Goal: Task Accomplishment & Management: Manage account settings

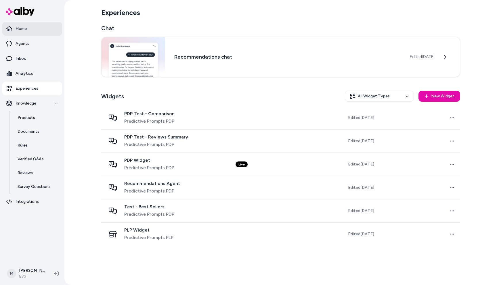
click at [20, 31] on p "Home" at bounding box center [21, 29] width 11 height 6
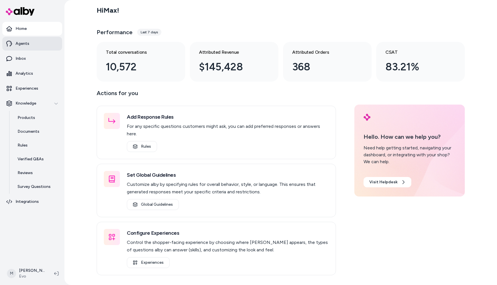
click at [25, 46] on p "Agents" at bounding box center [23, 44] width 14 height 6
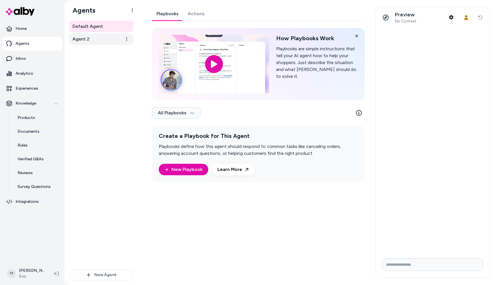
click at [90, 40] on link "Agent 2" at bounding box center [101, 39] width 64 height 12
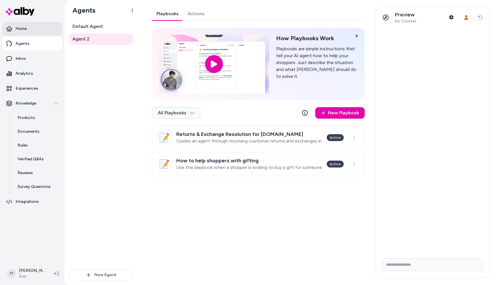
click at [37, 32] on link "Home" at bounding box center [32, 29] width 60 height 14
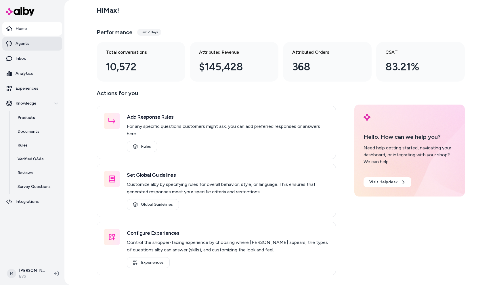
click at [45, 47] on link "Agents" at bounding box center [32, 44] width 60 height 14
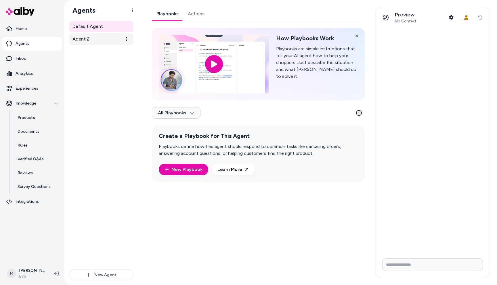
click at [98, 39] on link "Agent 2" at bounding box center [101, 39] width 64 height 12
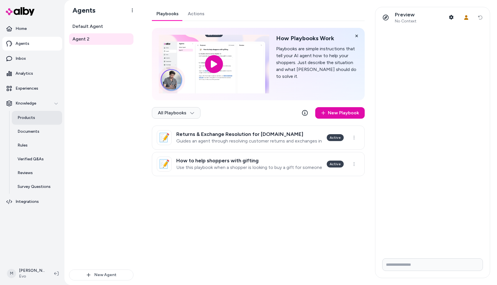
click at [29, 119] on p "Products" at bounding box center [27, 118] width 18 height 6
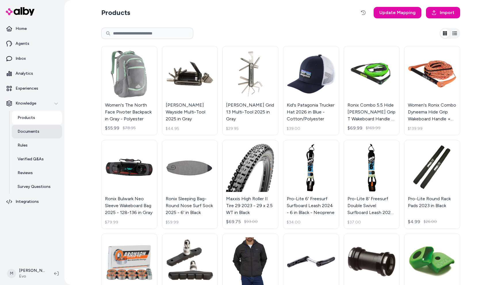
click at [29, 133] on p "Documents" at bounding box center [29, 132] width 22 height 6
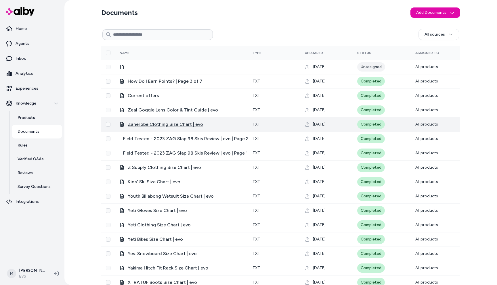
click at [172, 124] on span "Zanerobe Clothing Size Chart | evo" at bounding box center [165, 124] width 75 height 7
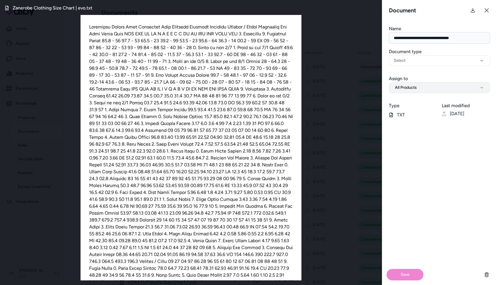
click at [437, 88] on button "All Products" at bounding box center [439, 87] width 101 height 11
click at [437, 72] on div "**********" at bounding box center [439, 82] width 115 height 22
click at [488, 8] on icon at bounding box center [487, 10] width 4 height 4
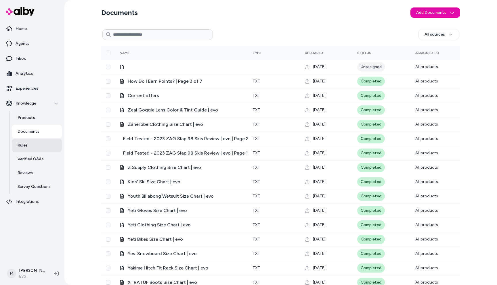
click at [32, 147] on link "Rules" at bounding box center [37, 146] width 50 height 14
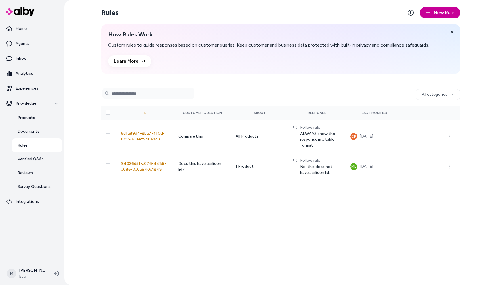
click at [437, 16] on span "New Rule" at bounding box center [444, 12] width 21 height 7
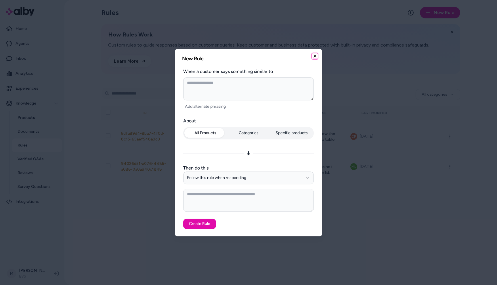
click at [316, 57] on icon "button" at bounding box center [315, 56] width 5 height 5
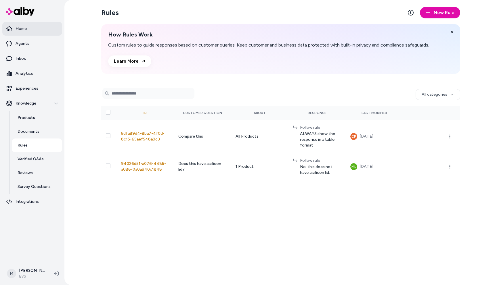
click at [33, 32] on link "Home" at bounding box center [32, 29] width 60 height 14
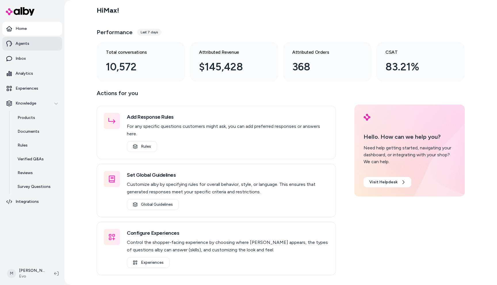
click at [35, 49] on link "Agents" at bounding box center [32, 44] width 60 height 14
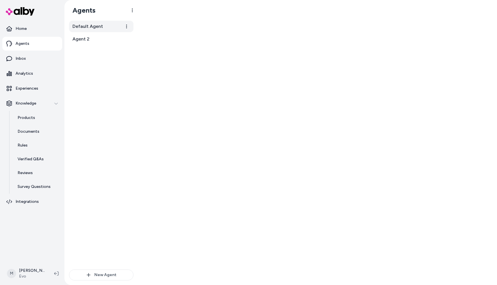
click at [87, 27] on span "Default Agent" at bounding box center [87, 26] width 30 height 7
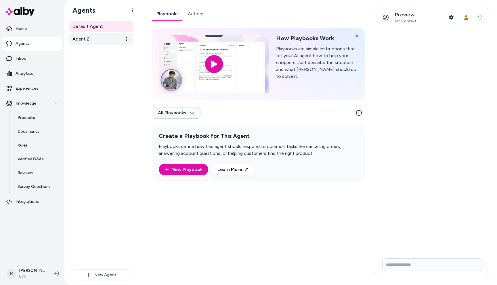
click at [87, 37] on span "Agent 2" at bounding box center [80, 39] width 17 height 7
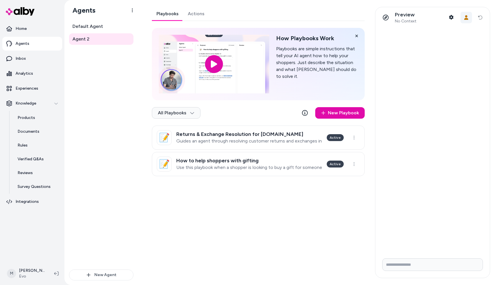
click at [466, 18] on icon "button" at bounding box center [466, 17] width 5 height 5
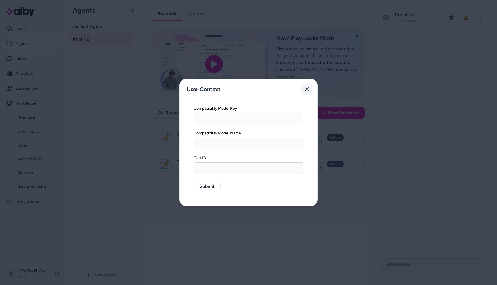
click at [310, 89] on button "Close" at bounding box center [307, 90] width 12 height 12
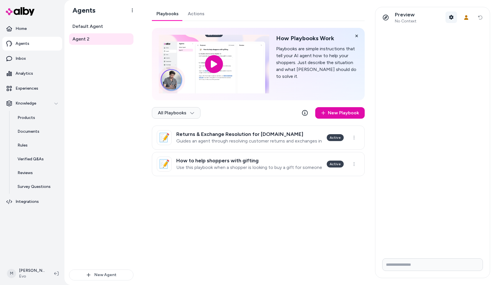
click at [449, 18] on icon "button" at bounding box center [451, 17] width 5 height 5
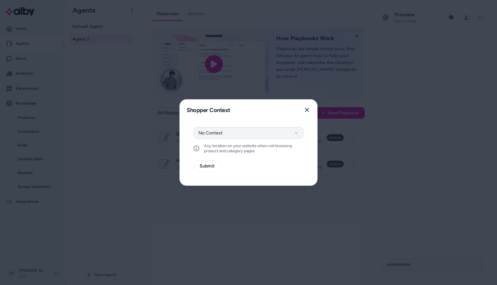
click at [288, 131] on button "No Context" at bounding box center [249, 133] width 110 height 12
click at [286, 122] on div "Context Type No Context Any location on your website when not browsing product …" at bounding box center [248, 153] width 137 height 65
click at [309, 109] on button "Close" at bounding box center [307, 110] width 12 height 12
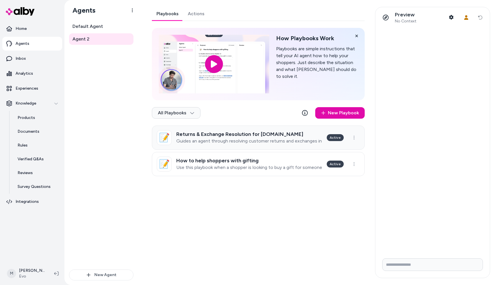
click at [248, 142] on p "Guides an agent through resolving customer returns and exchanges in accordance …" at bounding box center [249, 141] width 146 height 6
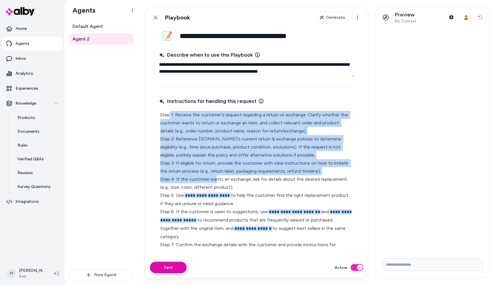
drag, startPoint x: 170, startPoint y: 116, endPoint x: 216, endPoint y: 180, distance: 78.7
click at [216, 180] on p "**********" at bounding box center [256, 196] width 193 height 170
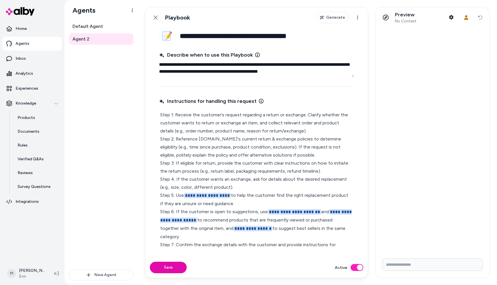
click at [218, 244] on p "**********" at bounding box center [256, 196] width 193 height 170
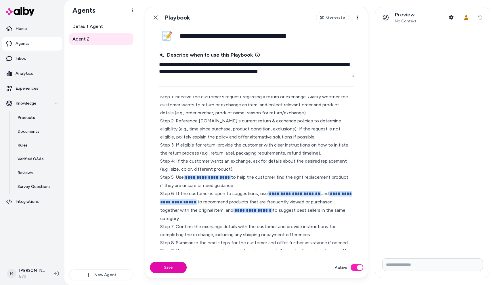
scroll to position [31, 0]
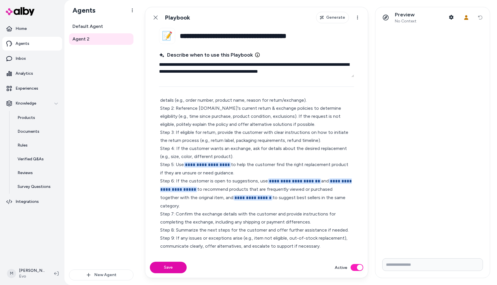
click at [324, 250] on div "**********" at bounding box center [256, 165] width 195 height 173
type textarea "*"
click at [154, 13] on link "Back" at bounding box center [156, 18] width 12 height 12
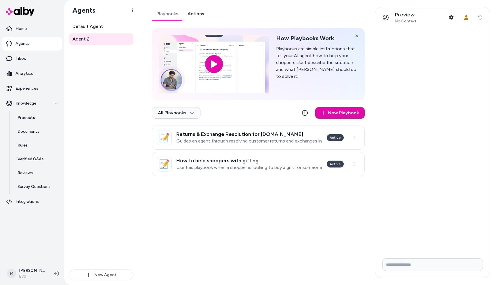
click at [206, 15] on link "Actions" at bounding box center [196, 14] width 26 height 14
click at [200, 14] on link "Actions" at bounding box center [196, 14] width 26 height 14
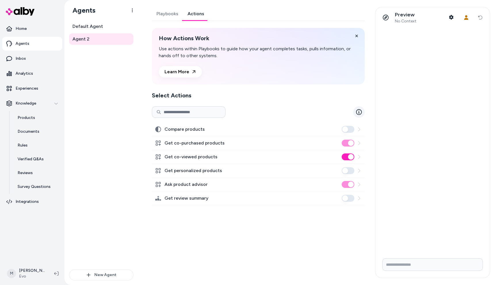
click at [362, 112] on link at bounding box center [359, 112] width 12 height 12
click at [196, 183] on label "Ask product advisor" at bounding box center [186, 184] width 43 height 7
click at [359, 187] on div at bounding box center [352, 184] width 20 height 7
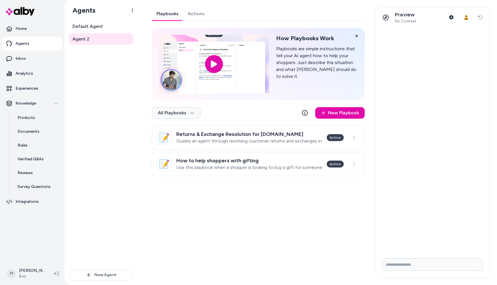
click at [162, 15] on link "Playbooks" at bounding box center [167, 14] width 31 height 14
click at [29, 273] on html "Home Agents Inbox Analytics Experiences Knowledge Products Documents Rules Veri…" at bounding box center [248, 142] width 497 height 285
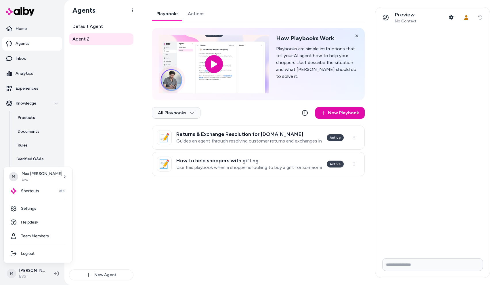
click at [89, 109] on html "Home Agents Inbox Analytics Experiences Knowledge Products Documents Rules Veri…" at bounding box center [248, 142] width 497 height 285
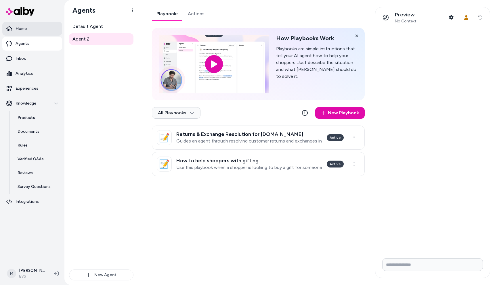
click at [28, 27] on link "Home" at bounding box center [32, 29] width 60 height 14
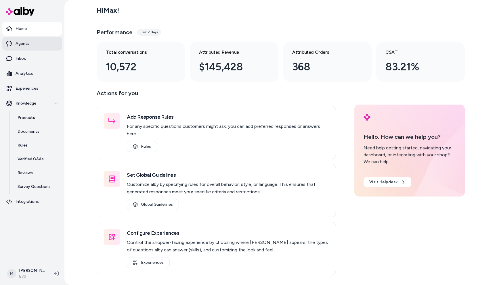
click at [28, 45] on link "Agents" at bounding box center [32, 44] width 60 height 14
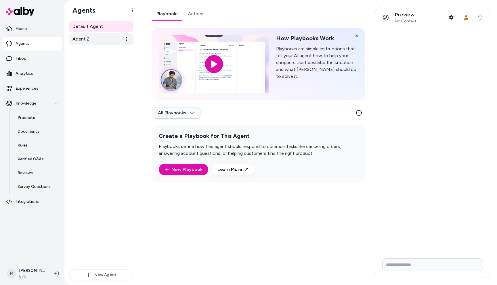
click at [101, 38] on link "Agent 2" at bounding box center [101, 39] width 64 height 12
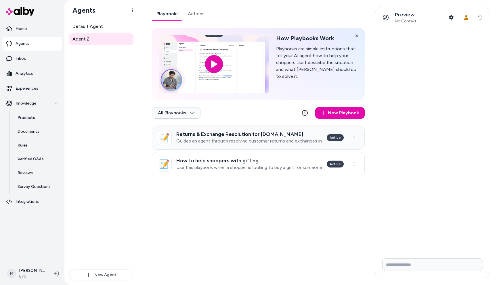
click at [212, 139] on p "Guides an agent through resolving customer returns and exchanges in accordance …" at bounding box center [249, 141] width 146 height 6
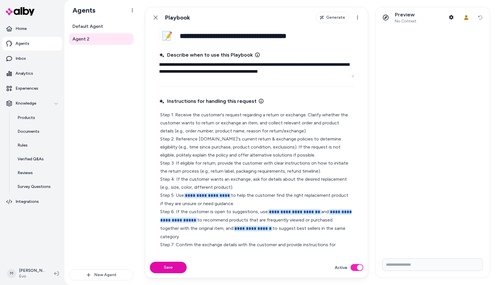
drag, startPoint x: 163, startPoint y: 67, endPoint x: 234, endPoint y: 71, distance: 70.6
click at [234, 71] on textarea "**********" at bounding box center [256, 68] width 195 height 18
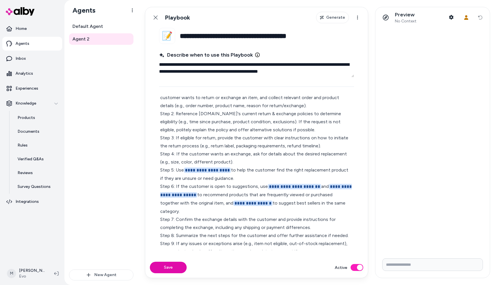
scroll to position [31, 0]
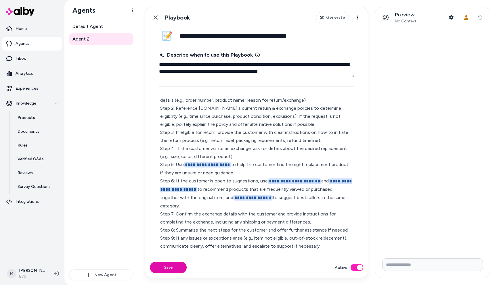
click at [325, 244] on p "**********" at bounding box center [256, 165] width 193 height 170
type textarea "*"
click at [156, 18] on icon at bounding box center [155, 17] width 5 height 5
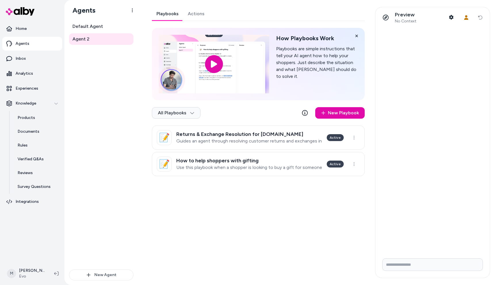
click at [194, 14] on link "Actions" at bounding box center [196, 14] width 26 height 14
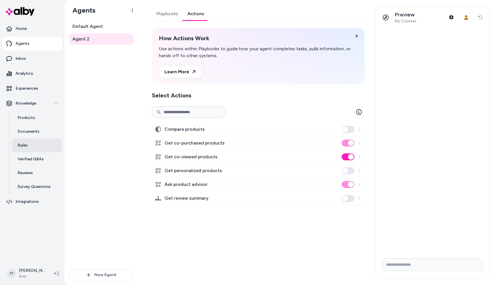
click at [26, 150] on link "Rules" at bounding box center [37, 146] width 50 height 14
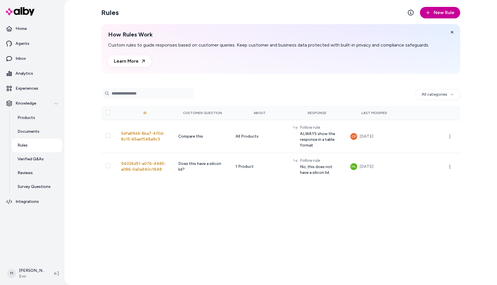
click at [449, 15] on span "New Rule" at bounding box center [444, 12] width 21 height 7
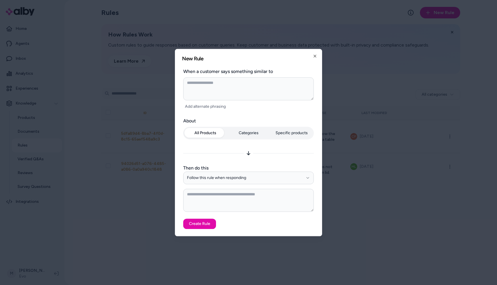
click at [245, 135] on div "All Products Categories Specific products" at bounding box center [248, 134] width 131 height 15
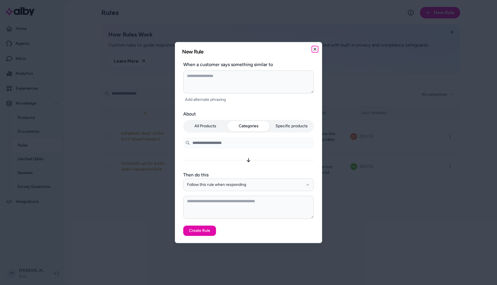
click at [314, 50] on icon "button" at bounding box center [315, 49] width 5 height 5
type textarea "*"
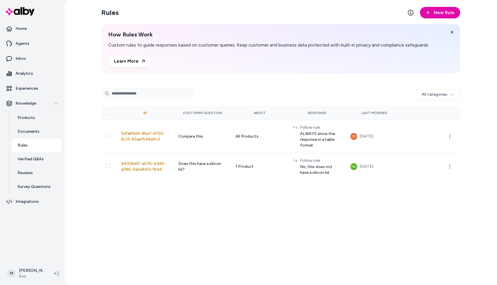
click at [33, 274] on html "Home Agents Inbox Analytics Experiences Knowledge Products Documents Rules Veri…" at bounding box center [248, 142] width 497 height 285
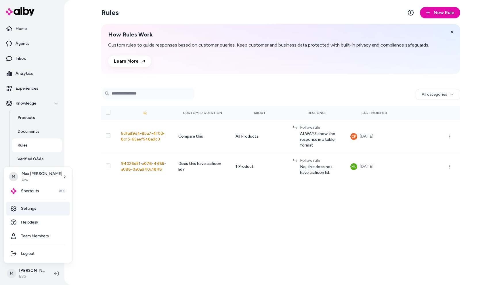
click at [38, 211] on link "Settings" at bounding box center [38, 209] width 64 height 14
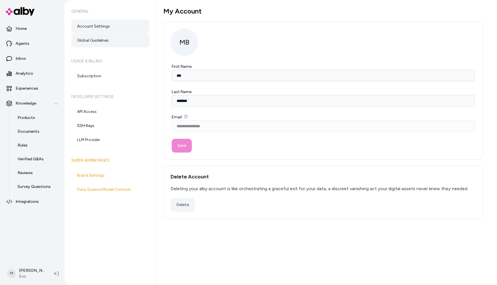
click at [104, 42] on link "Global Guidelines" at bounding box center [110, 41] width 78 height 14
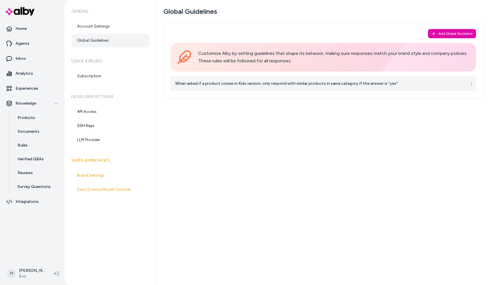
click at [238, 82] on p "When asked if a product comes in Kids version, only respond with similar produc…" at bounding box center [315, 84] width 280 height 6
click at [264, 79] on td "When asked if a product comes in Kids version, only respond with similar produc…" at bounding box center [316, 83] width 290 height 15
